Goal: Task Accomplishment & Management: Use online tool/utility

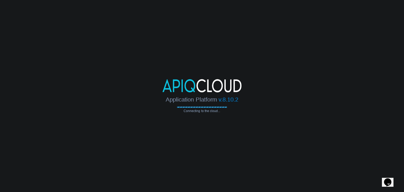
click at [284, 13] on body "Application Platform v.8.10.2 Connecting to the cloud..." at bounding box center [202, 96] width 404 height 192
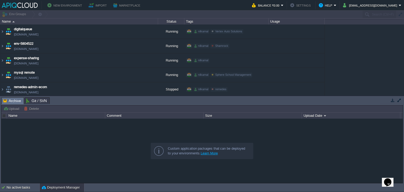
type input "Search (Ctrl+F)"
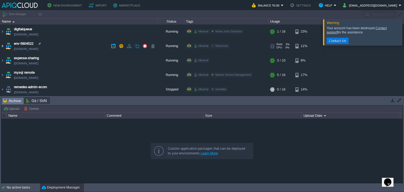
click at [1, 48] on img at bounding box center [2, 46] width 4 height 14
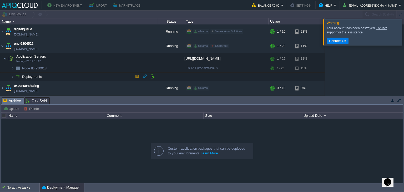
click at [31, 78] on span "Deployments" at bounding box center [32, 76] width 21 height 4
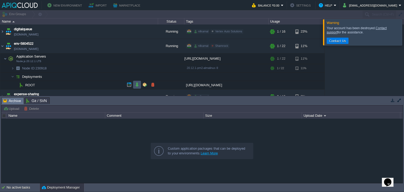
click at [139, 85] on button "button" at bounding box center [137, 84] width 5 height 5
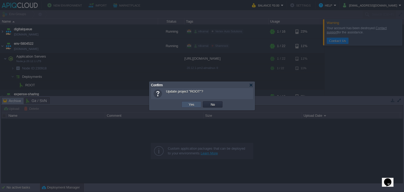
click at [191, 102] on button "Yes" at bounding box center [191, 104] width 9 height 5
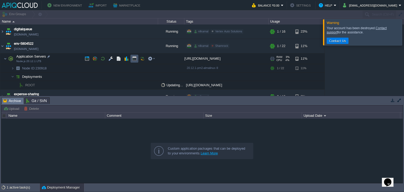
click at [135, 60] on button "button" at bounding box center [134, 58] width 5 height 5
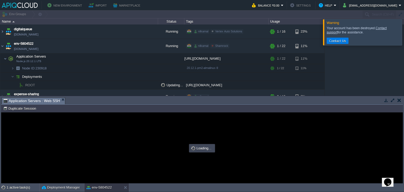
type input "#000000"
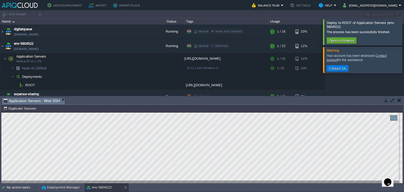
click at [403, 30] on div at bounding box center [410, 31] width 0 height 25
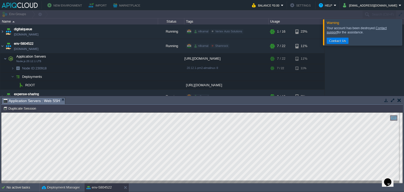
click at [403, 30] on div at bounding box center [410, 32] width 0 height 26
